Goal: Task Accomplishment & Management: Use online tool/utility

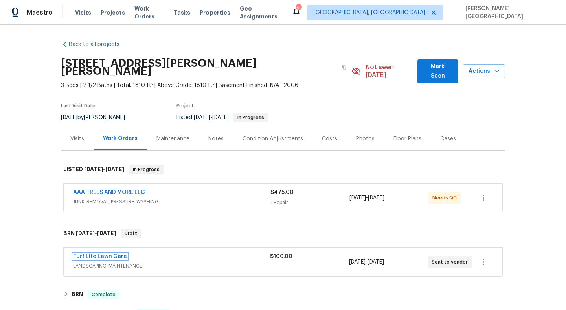
click at [102, 254] on link "Turf Life Lawn Care" at bounding box center [100, 257] width 54 height 6
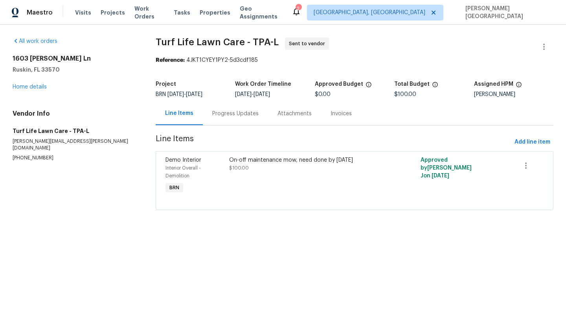
click at [223, 118] on div "Progress Updates" at bounding box center [235, 113] width 65 height 23
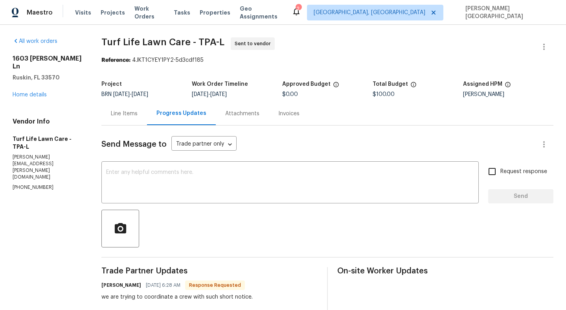
scroll to position [98, 0]
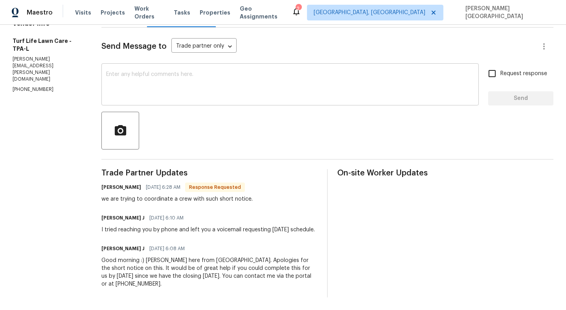
click at [144, 65] on div "x ​" at bounding box center [290, 85] width 378 height 40
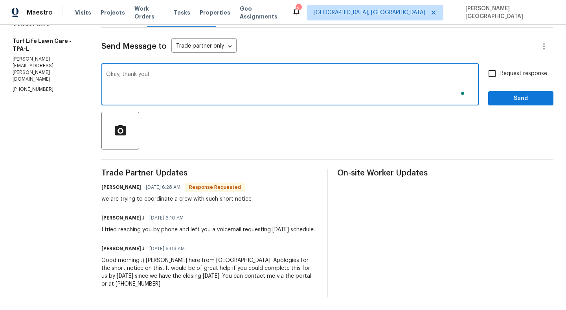
type textarea "Okay, thank you!"
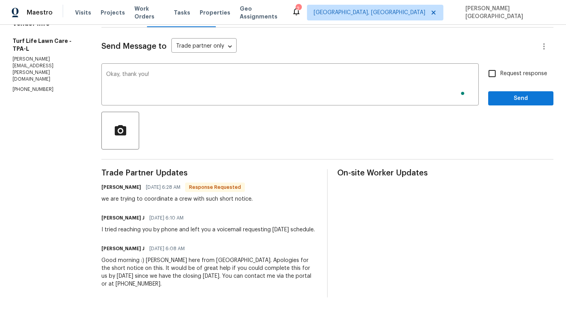
click at [504, 76] on span "Request response" at bounding box center [524, 74] width 47 height 8
click at [501, 76] on input "Request response" at bounding box center [492, 73] width 17 height 17
checkbox input "true"
click at [504, 98] on span "Send" at bounding box center [521, 99] width 53 height 10
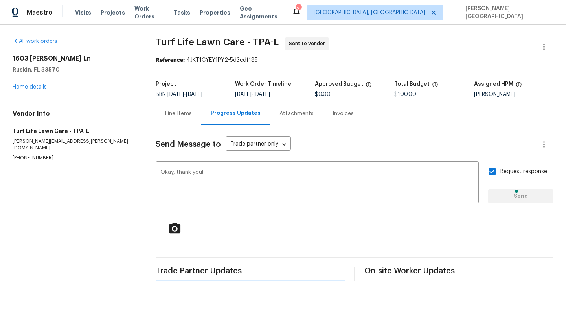
scroll to position [0, 0]
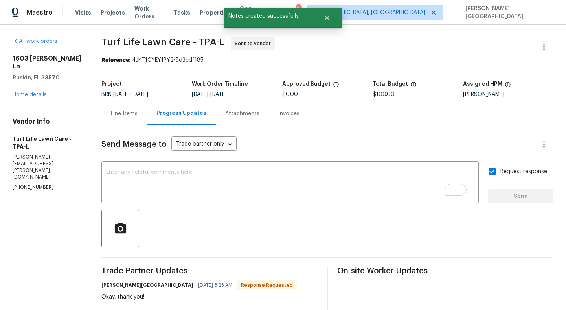
click at [111, 42] on span "Turf Life Lawn Care - TPA-L" at bounding box center [162, 41] width 123 height 9
click at [156, 42] on span "Turf Life Lawn Care - TPA-L" at bounding box center [162, 41] width 123 height 9
copy span "Turf Life Lawn"
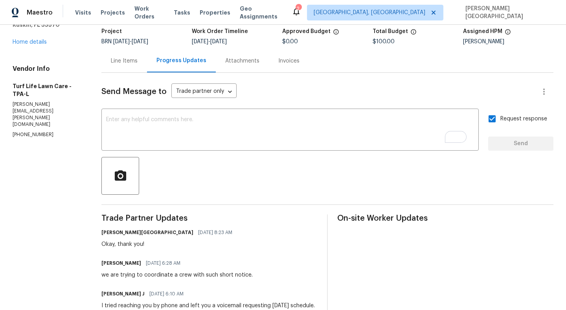
scroll to position [56, 0]
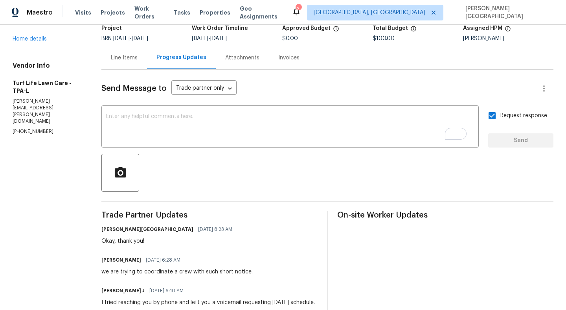
click at [136, 271] on div "we are trying to coordinate a crew with such short notice." at bounding box center [176, 272] width 151 height 8
click at [204, 271] on div "we are trying to coordinate a crew with such short notice." at bounding box center [176, 272] width 151 height 8
click at [195, 272] on div "we are trying to coordinate a crew with such short notice." at bounding box center [176, 272] width 151 height 8
copy div "trying to coordinate a crew"
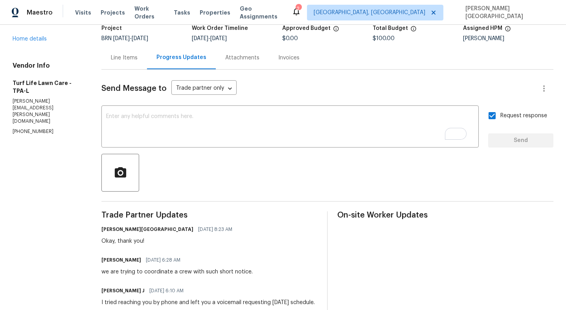
click at [349, 241] on div "On-site Worker Updates" at bounding box center [445, 290] width 216 height 159
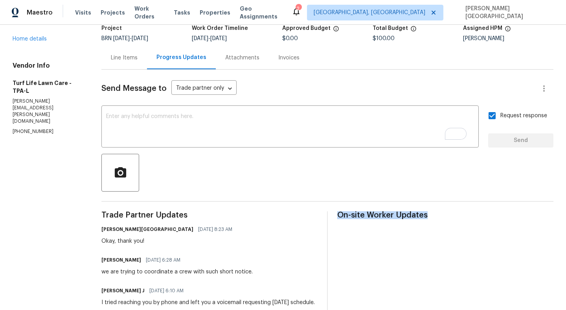
click at [349, 241] on div "On-site Worker Updates" at bounding box center [445, 290] width 216 height 159
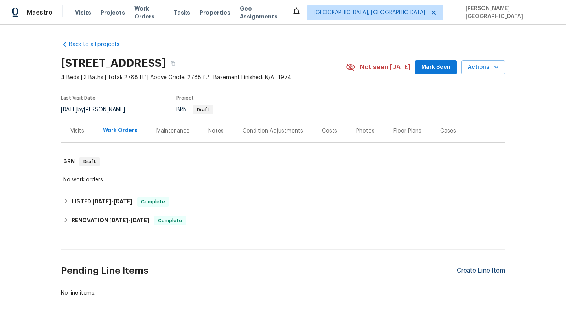
click at [484, 267] on div "Create Line Item" at bounding box center [481, 270] width 48 height 7
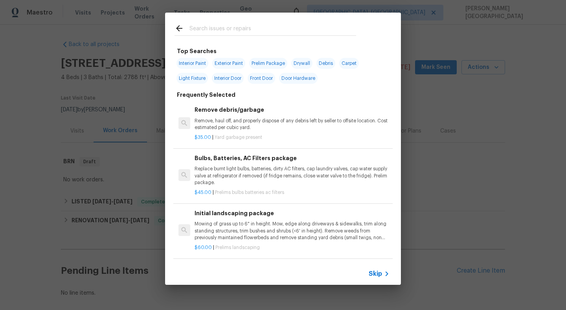
click at [372, 274] on span "Skip" at bounding box center [375, 274] width 13 height 8
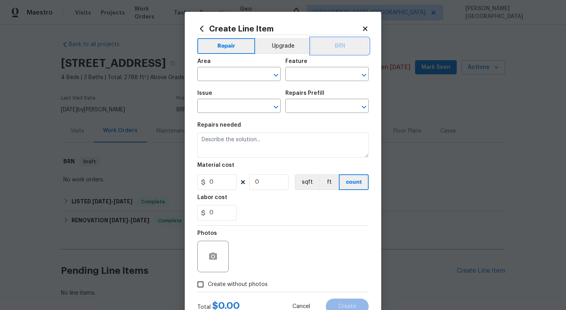
click at [333, 50] on button "BRN" at bounding box center [340, 46] width 58 height 16
click at [214, 74] on input "text" at bounding box center [227, 75] width 61 height 12
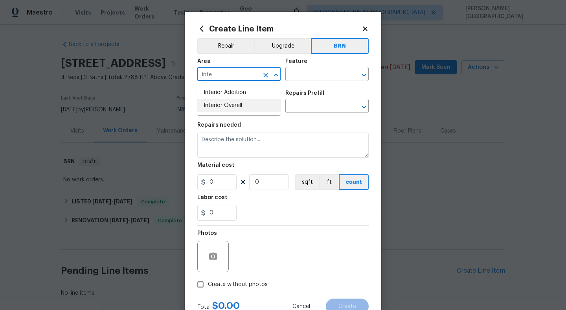
click at [227, 105] on li "Interior Overall" at bounding box center [238, 105] width 83 height 13
type input "Interior Overall"
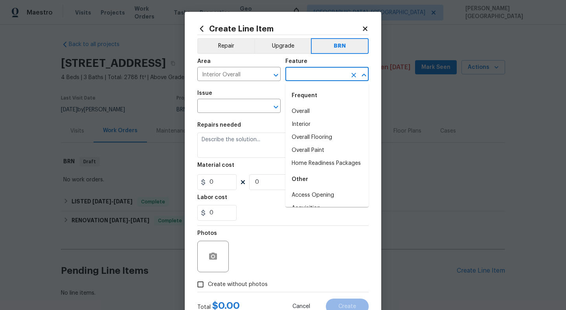
click at [300, 74] on input "text" at bounding box center [316, 75] width 61 height 12
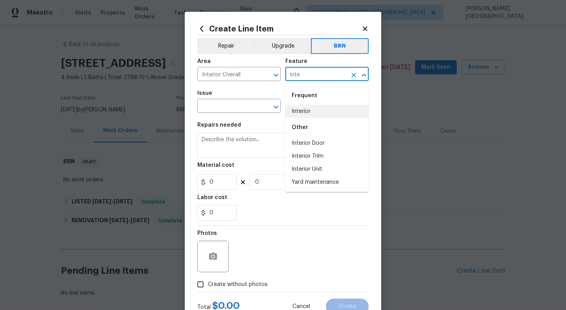
click at [311, 114] on li "Interior" at bounding box center [327, 111] width 83 height 13
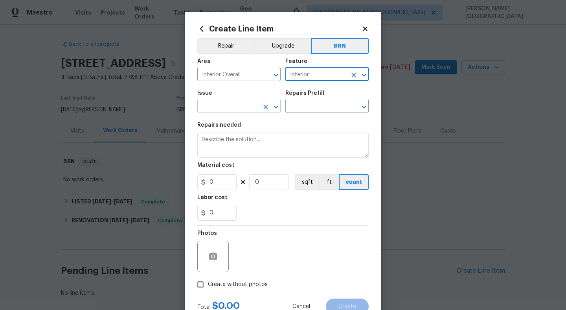
type input "Interior"
click at [230, 110] on input "text" at bounding box center [227, 107] width 61 height 12
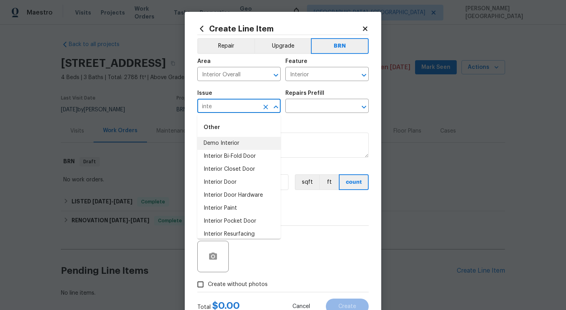
click at [238, 138] on li "Demo Interior" at bounding box center [238, 143] width 83 height 13
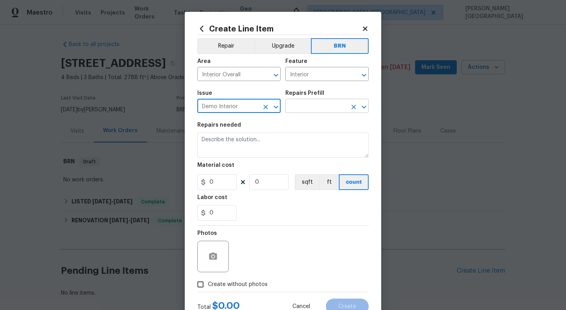
type input "Demo Interior"
click at [313, 103] on input "text" at bounding box center [316, 107] width 61 height 12
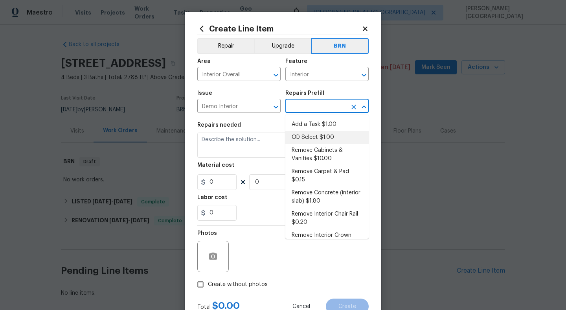
click at [313, 133] on li "OD Select $1.00" at bounding box center [327, 137] width 83 height 13
type input "Demolition"
type input "OD Select $1.00"
type textarea "Refer to the agreed upon scope document for further details."
type input "1"
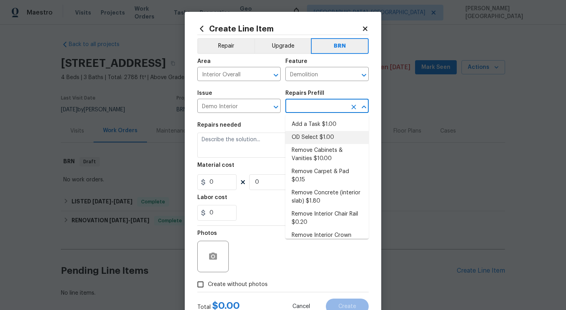
type input "1"
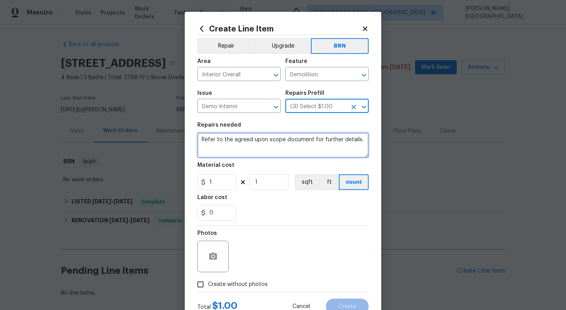
click at [280, 142] on textarea "Refer to the agreed upon scope document for further details." at bounding box center [282, 145] width 171 height 25
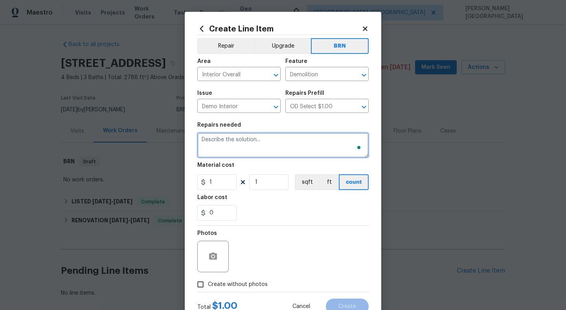
paste textarea "Seller to clean and rescope the main sewer line. Provide post cleaning video to…"
type textarea "Seller to clean and rescope the main sewer line. Provide post cleaning video to…"
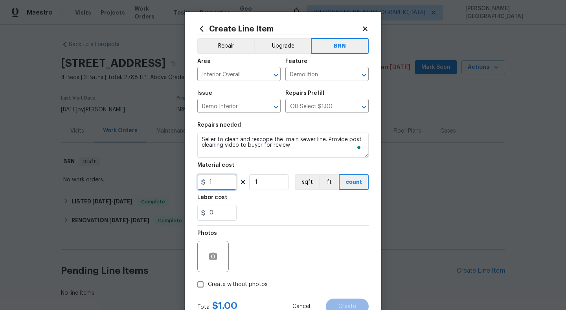
click at [216, 180] on input "1" at bounding box center [216, 182] width 39 height 16
type input "0"
click at [220, 212] on input "0" at bounding box center [216, 213] width 39 height 16
type input "1"
type input "500"
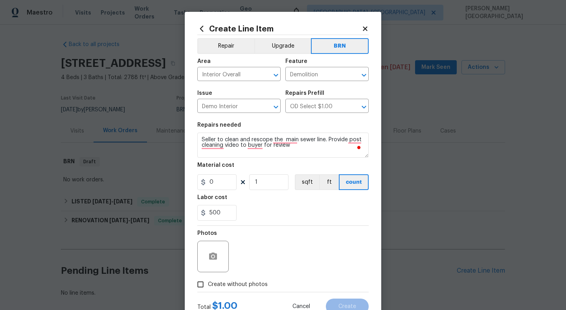
click at [217, 286] on span "Create without photos" at bounding box center [238, 284] width 60 height 8
click at [208, 286] on input "Create without photos" at bounding box center [200, 284] width 15 height 15
checkbox input "true"
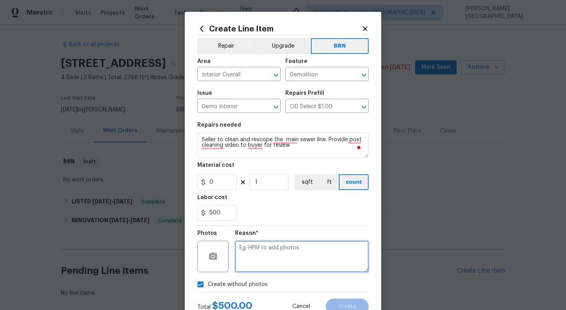
click at [258, 251] on textarea at bounding box center [302, 256] width 134 height 31
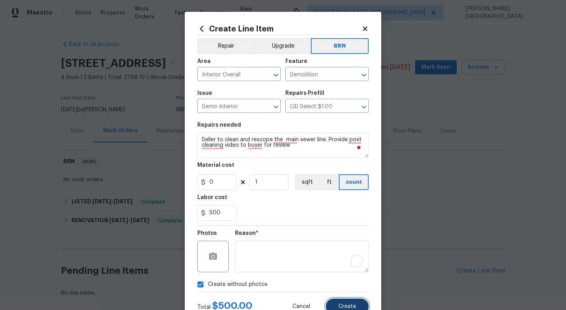
click at [345, 308] on span "Create" at bounding box center [348, 307] width 18 height 6
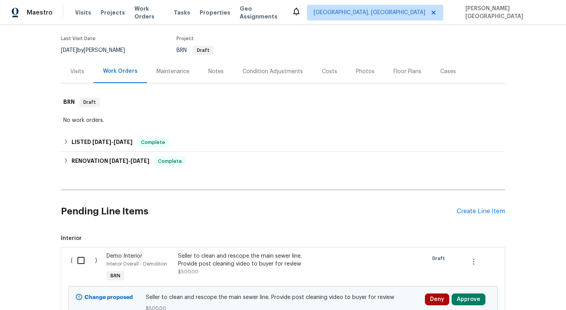
scroll to position [130, 0]
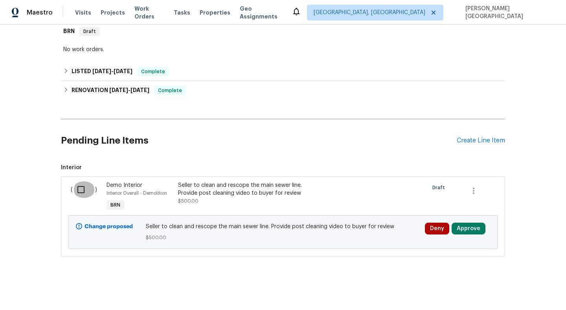
click at [82, 196] on input "checkbox" at bounding box center [84, 189] width 22 height 17
checkbox input "true"
click at [527, 291] on span "Create Work Order" at bounding box center [521, 291] width 52 height 10
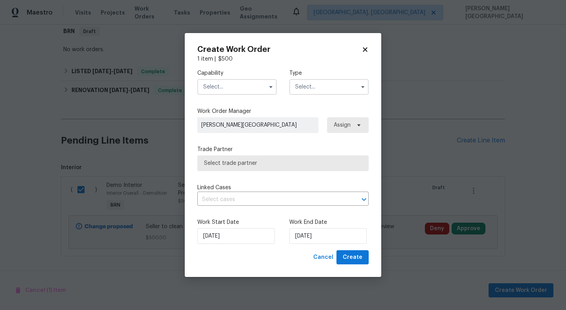
click at [226, 83] on input "text" at bounding box center [236, 87] width 79 height 16
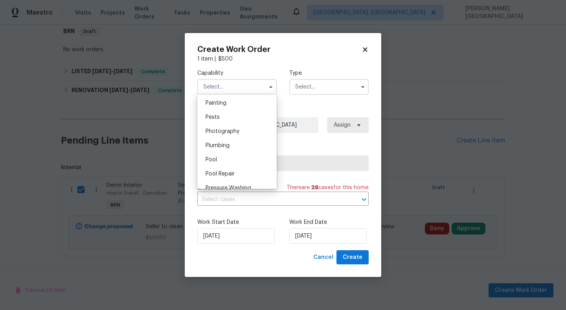
scroll to position [668, 0]
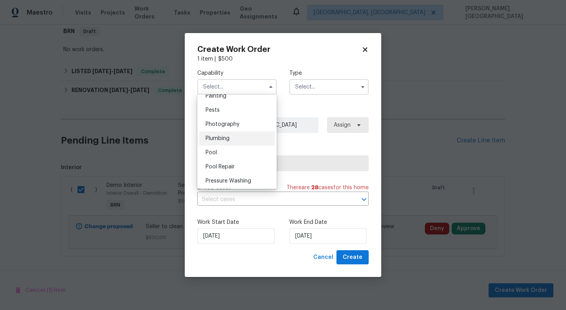
click at [227, 138] on span "Plumbing" at bounding box center [218, 139] width 24 height 6
type input "Plumbing"
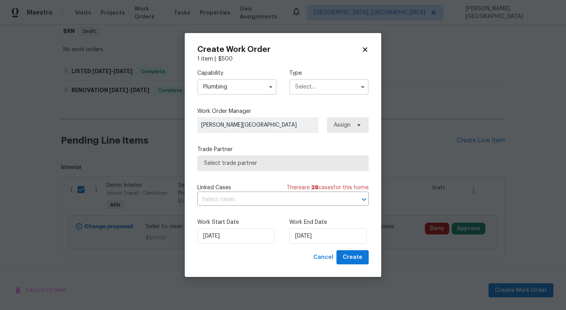
click at [314, 87] on input "text" at bounding box center [328, 87] width 79 height 16
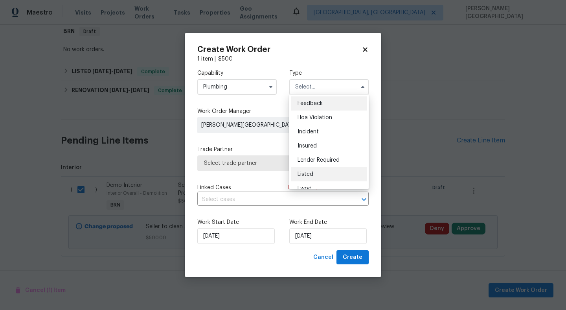
scroll to position [94, 0]
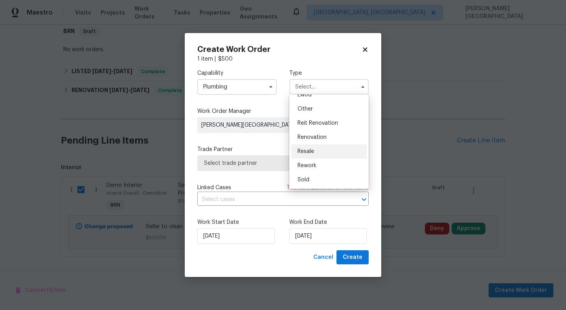
click at [312, 150] on span "Resale" at bounding box center [306, 152] width 17 height 6
type input "Resale"
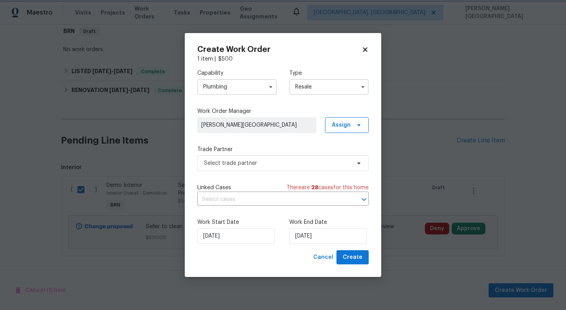
scroll to position [0, 0]
click at [256, 195] on input "text" at bounding box center [271, 199] width 149 height 12
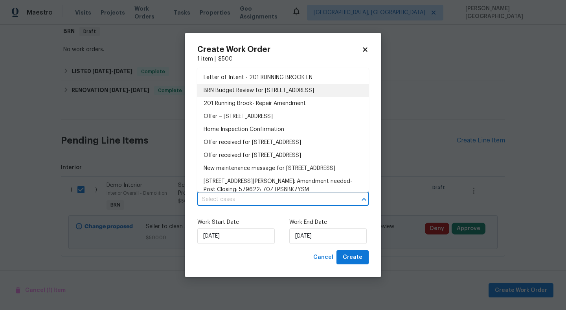
checkbox input "false"
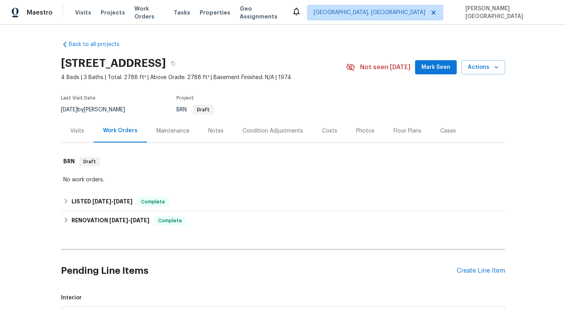
scroll to position [130, 0]
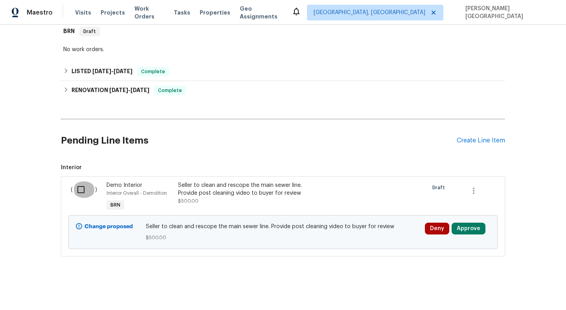
click at [74, 188] on input "checkbox" at bounding box center [84, 189] width 22 height 17
checkbox input "true"
click at [507, 292] on span "Create Work Order" at bounding box center [521, 291] width 52 height 10
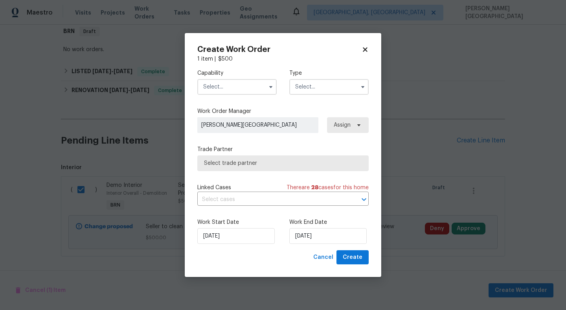
click at [228, 87] on input "text" at bounding box center [236, 87] width 79 height 16
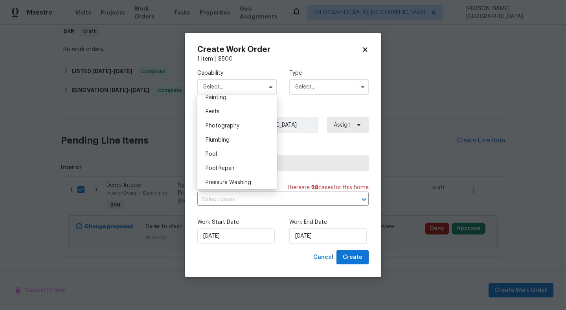
scroll to position [685, 0]
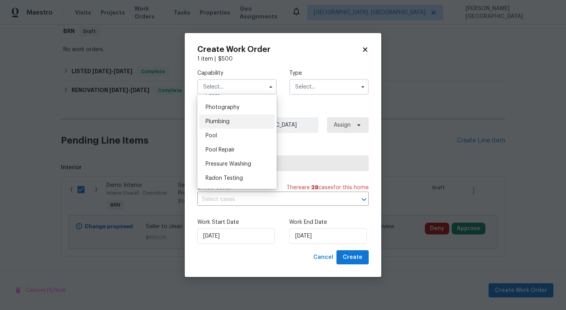
click at [231, 125] on div "Plumbing" at bounding box center [237, 121] width 76 height 14
type input "Plumbing"
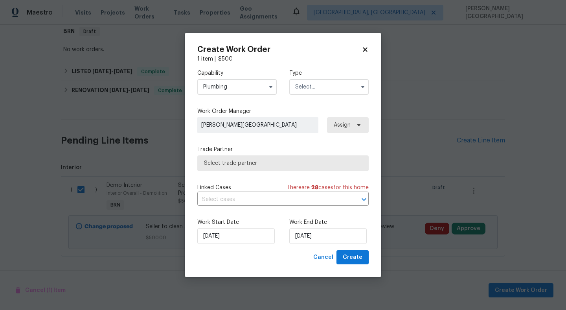
click at [298, 85] on input "text" at bounding box center [328, 87] width 79 height 16
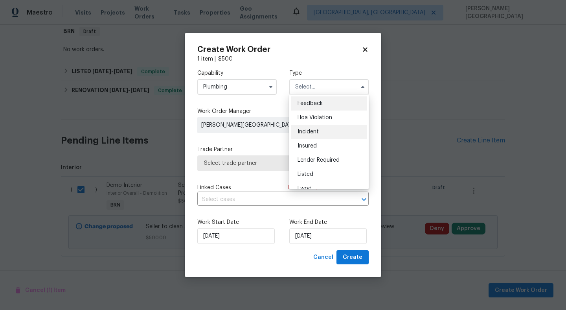
scroll to position [94, 0]
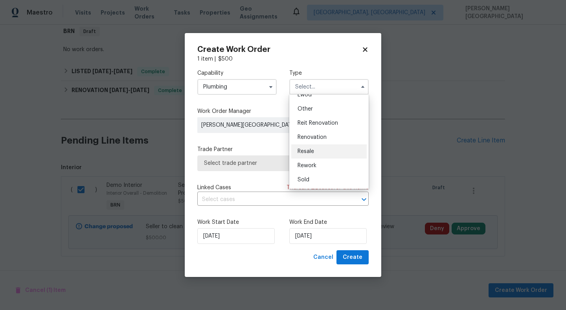
click at [313, 151] on span "Resale" at bounding box center [306, 152] width 17 height 6
type input "Resale"
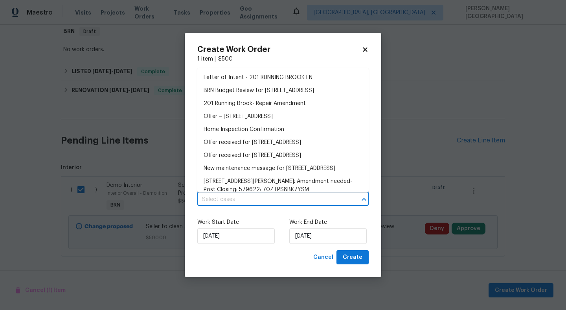
click at [236, 203] on input "text" at bounding box center [271, 199] width 149 height 12
click at [236, 95] on li "BRN Budget Review for 201 Running Brook Ln, Mesquite, TX 75149" at bounding box center [282, 90] width 171 height 13
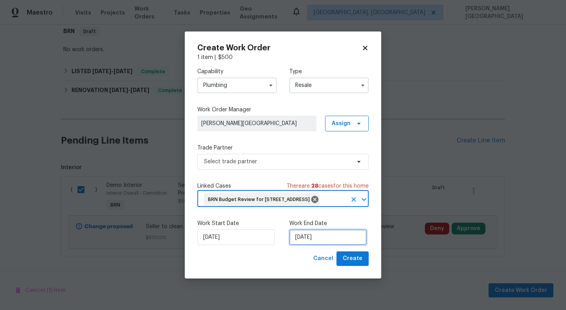
click at [306, 240] on input "[DATE]" at bounding box center [327, 237] width 77 height 16
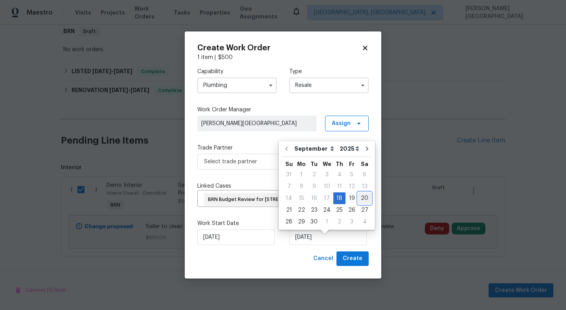
click at [359, 199] on div "20" at bounding box center [364, 198] width 13 height 11
type input "9/20/2025"
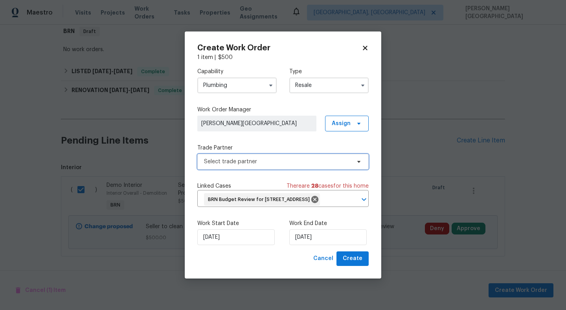
click at [210, 154] on span "Select trade partner" at bounding box center [282, 162] width 171 height 16
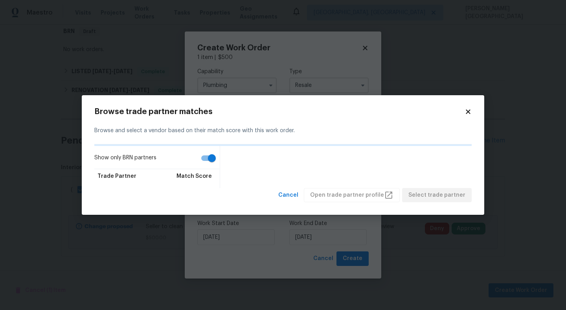
click at [209, 159] on input "Show only BRN partners" at bounding box center [212, 158] width 45 height 15
checkbox input "false"
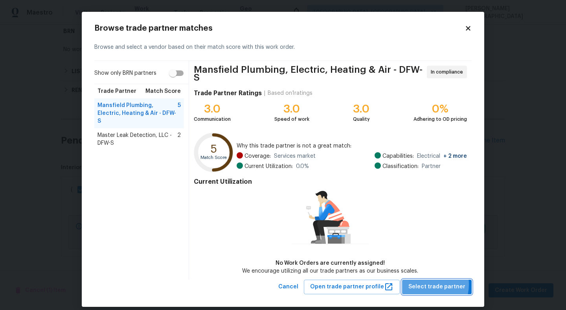
click at [427, 282] on span "Select trade partner" at bounding box center [437, 287] width 57 height 10
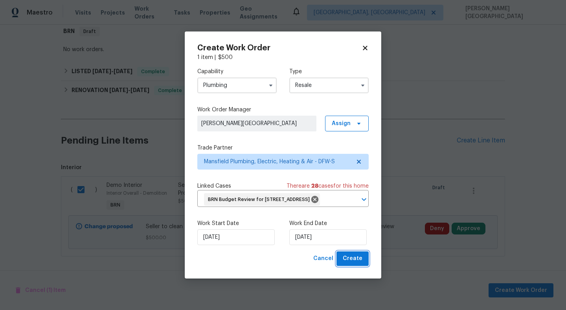
click at [353, 262] on span "Create" at bounding box center [353, 259] width 20 height 10
checkbox input "false"
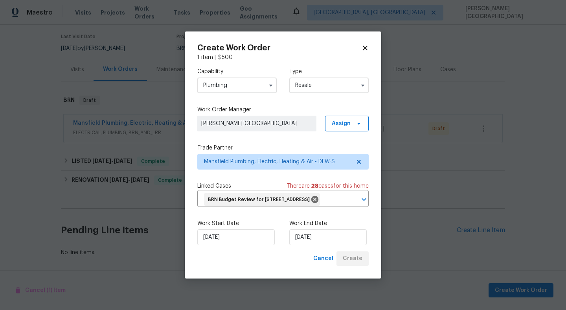
scroll to position [61, 0]
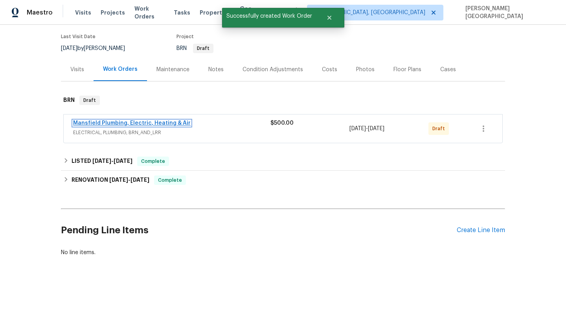
click at [129, 122] on link "Mansfield Plumbing, Electric, Heating & Air" at bounding box center [132, 123] width 118 height 6
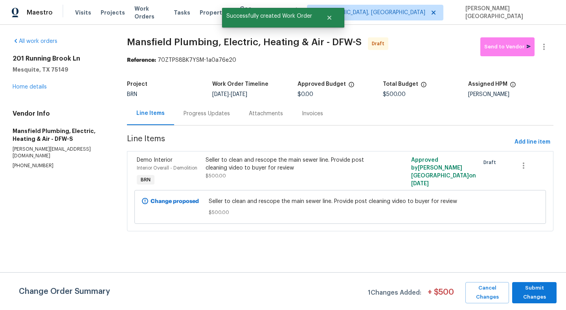
click at [209, 113] on div "Progress Updates" at bounding box center [207, 114] width 46 height 8
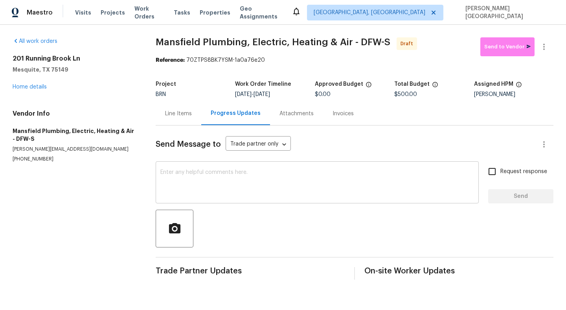
click at [223, 186] on textarea at bounding box center [317, 183] width 314 height 28
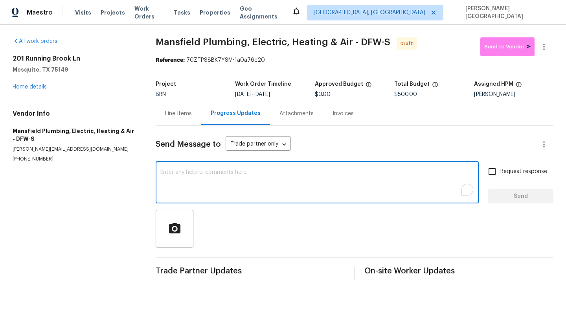
paste textarea "This is Isabel from Opendoor. Please confirm receipt of the work order due on 0…"
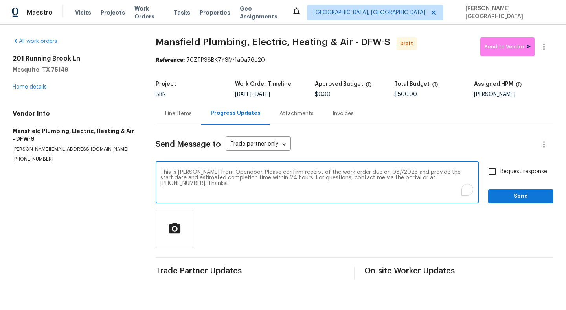
click at [368, 171] on textarea "This is Isabel from Opendoor. Please confirm receipt of the work order due on 0…" at bounding box center [317, 183] width 314 height 28
type textarea "This is Isabel from Opendoor. Please confirm receipt of the work order due on 0…"
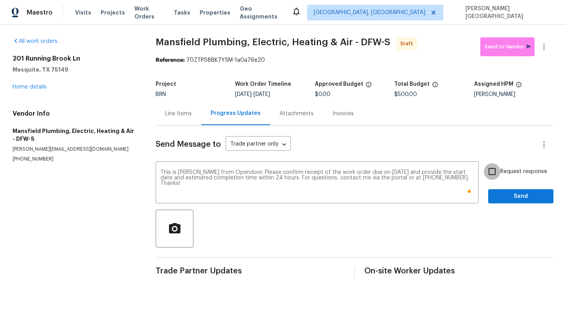
click at [499, 169] on input "Request response" at bounding box center [492, 171] width 17 height 17
checkbox input "true"
click at [501, 194] on span "Send" at bounding box center [521, 197] width 53 height 10
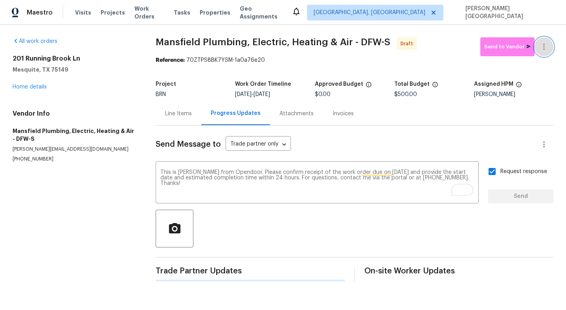
click at [545, 47] on icon "button" at bounding box center [544, 46] width 9 height 9
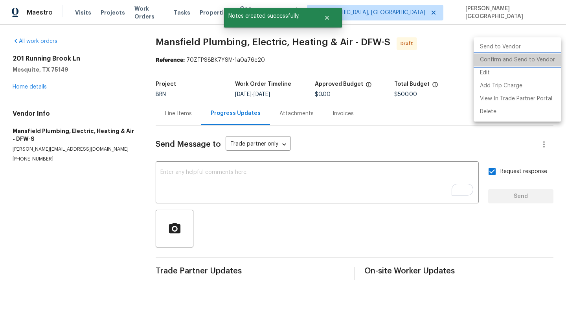
click at [543, 57] on li "Confirm and Send to Vendor" at bounding box center [518, 59] width 88 height 13
